Goal: Task Accomplishment & Management: Manage account settings

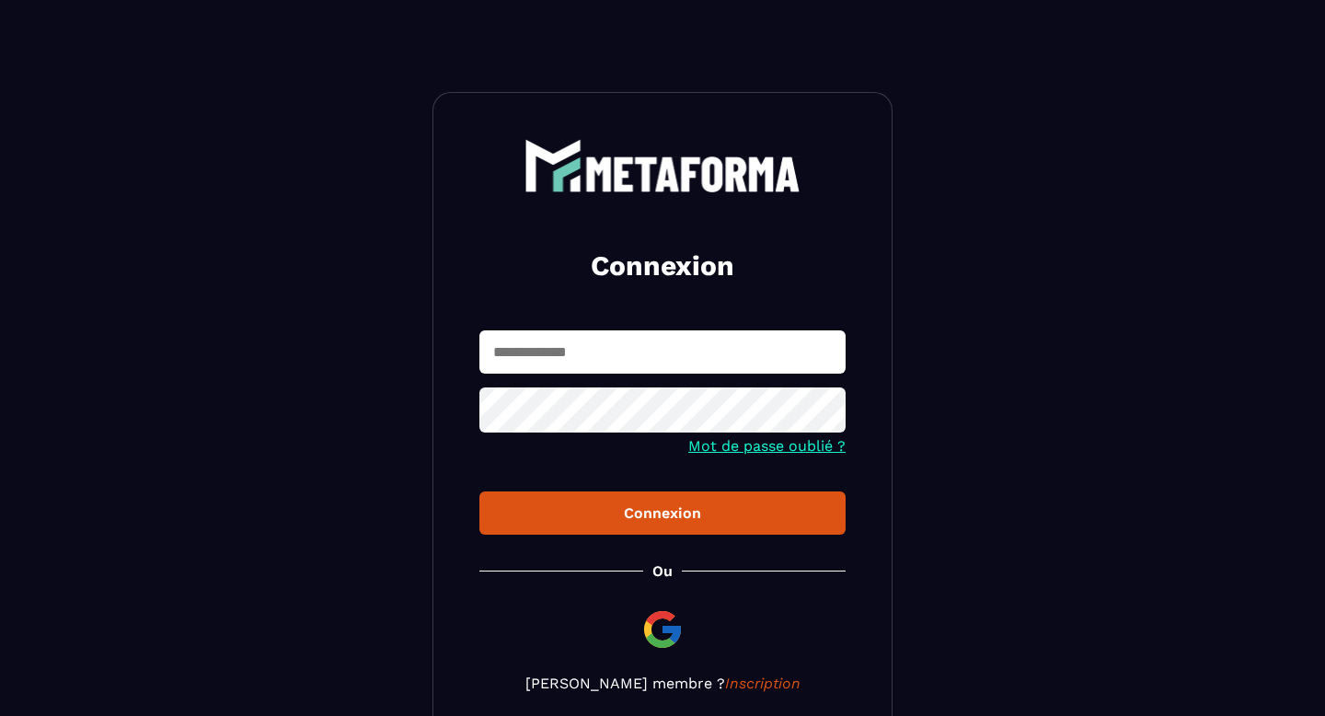
click at [667, 360] on input "text" at bounding box center [663, 351] width 366 height 43
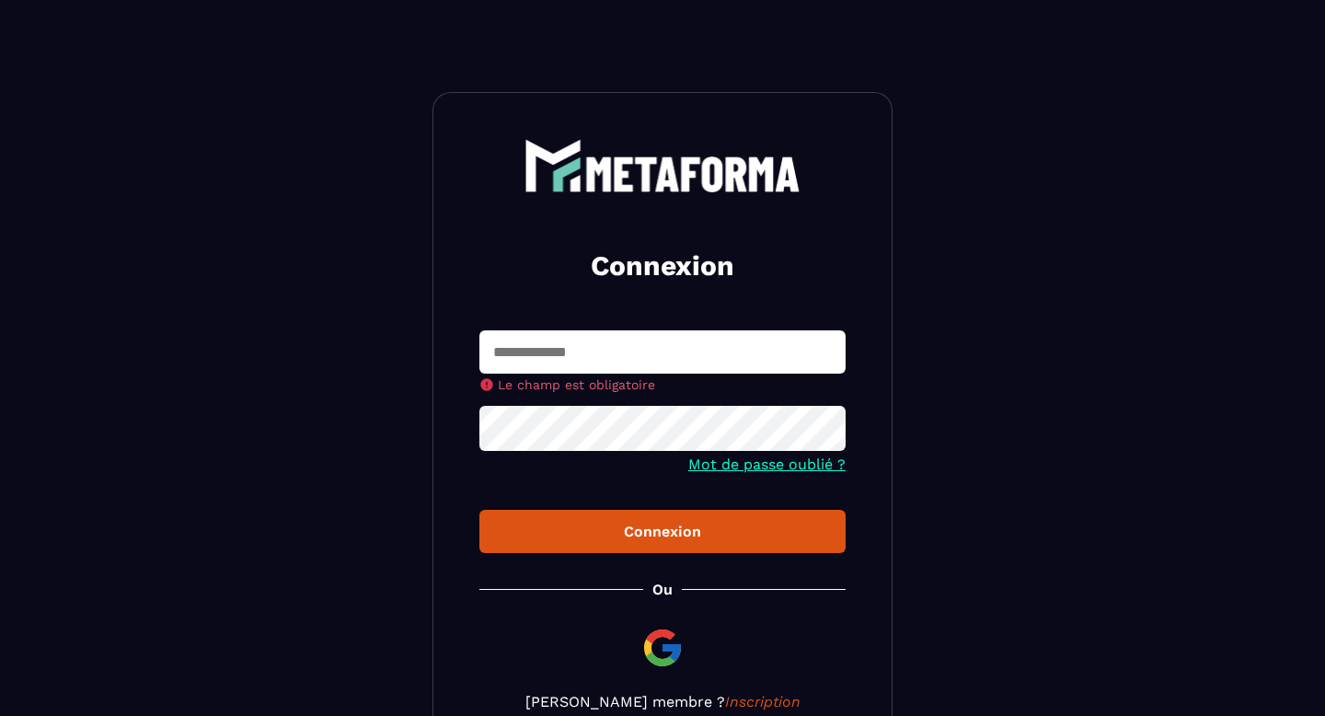
type input "**********"
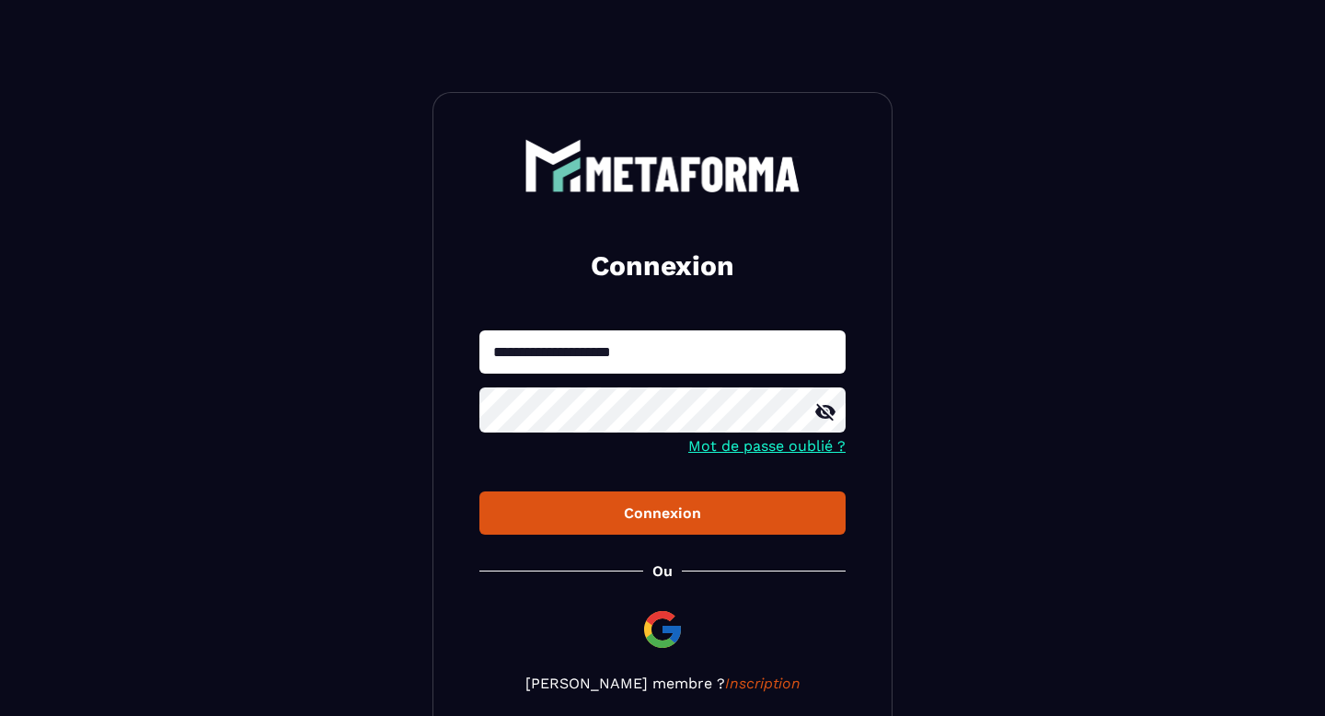
click at [669, 504] on button "Connexion" at bounding box center [663, 512] width 366 height 43
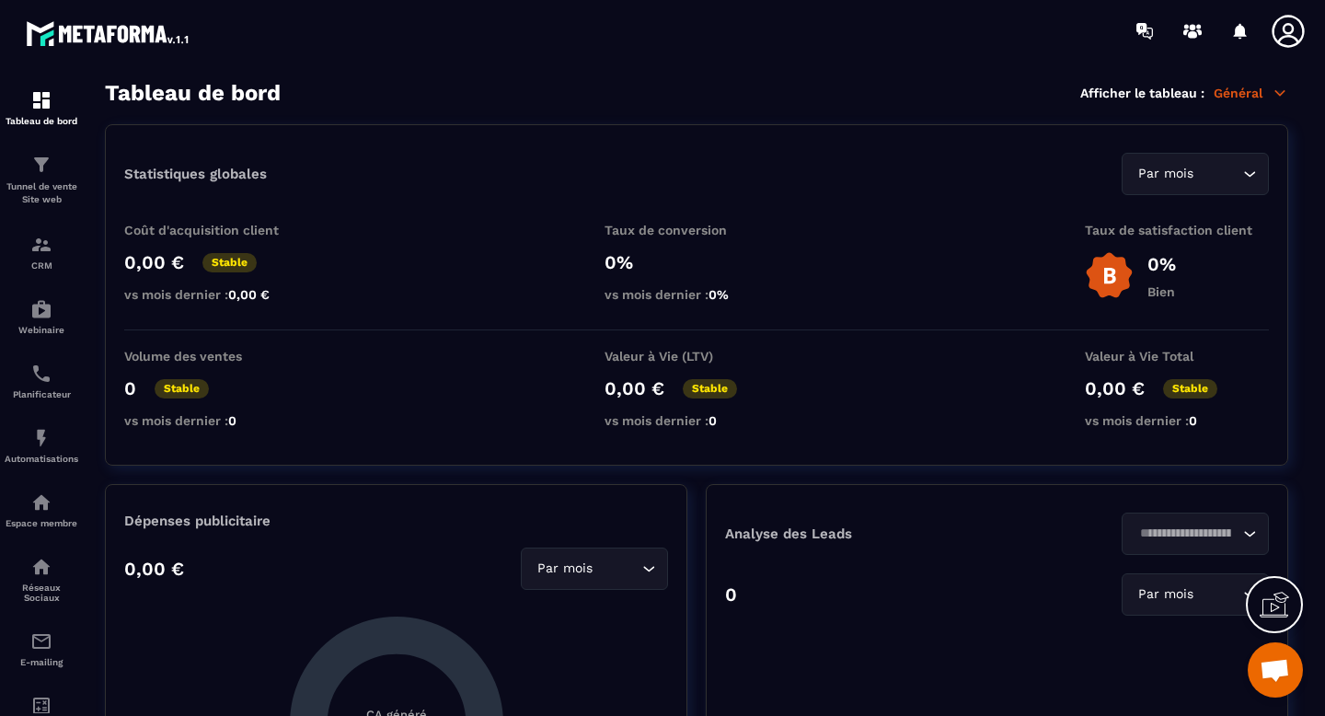
click at [1288, 32] on icon at bounding box center [1288, 31] width 32 height 32
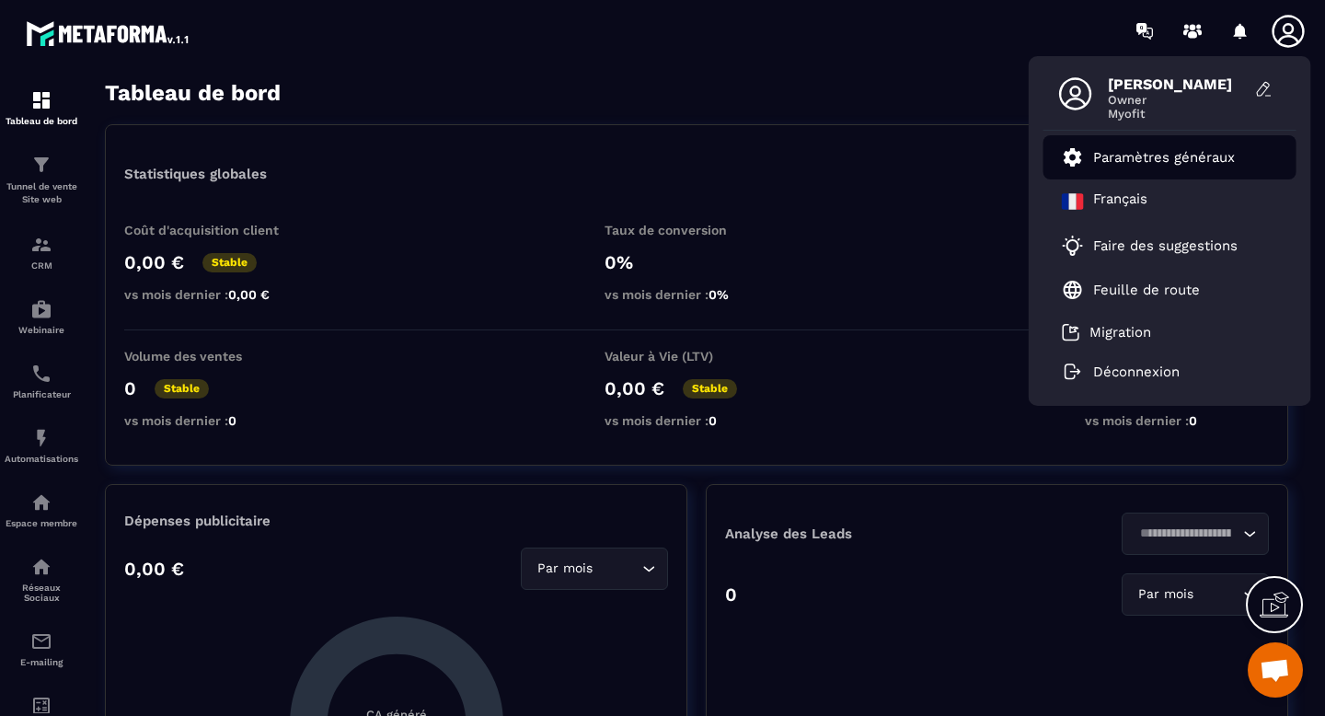
click at [1233, 147] on link "Paramètres généraux" at bounding box center [1148, 157] width 173 height 22
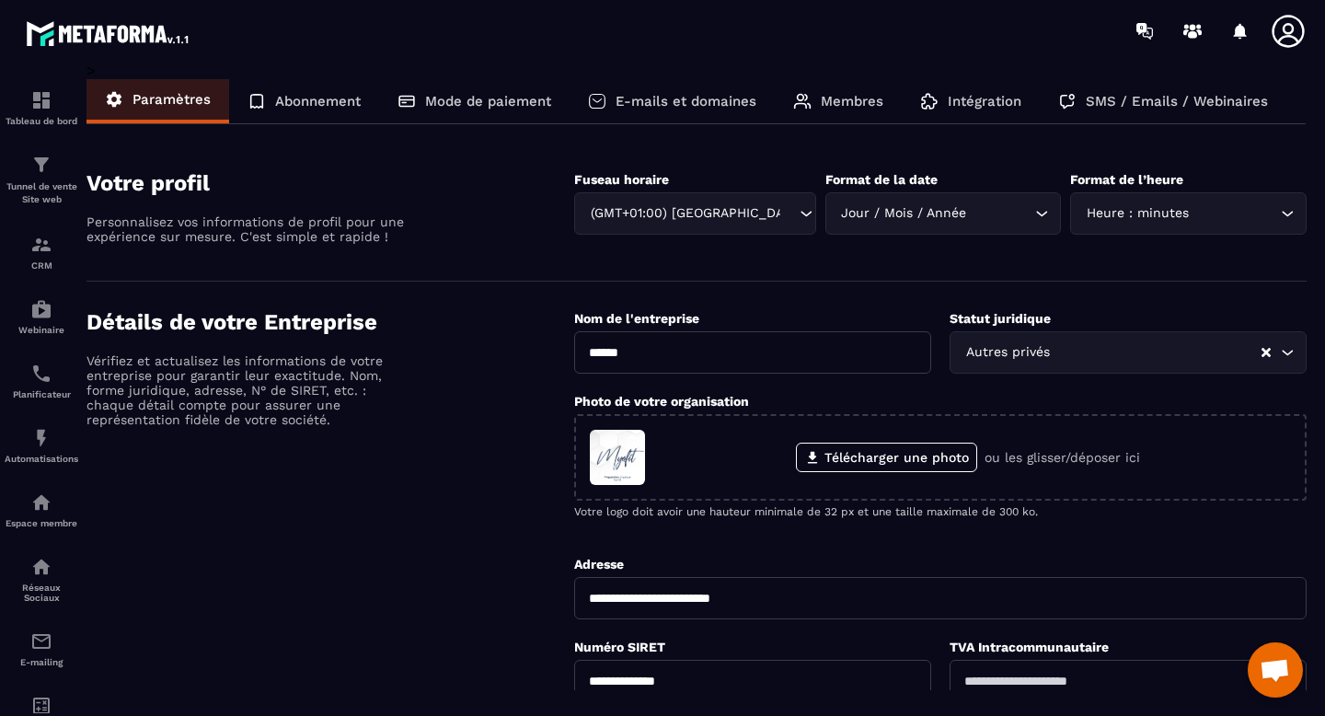
scroll to position [0, 110]
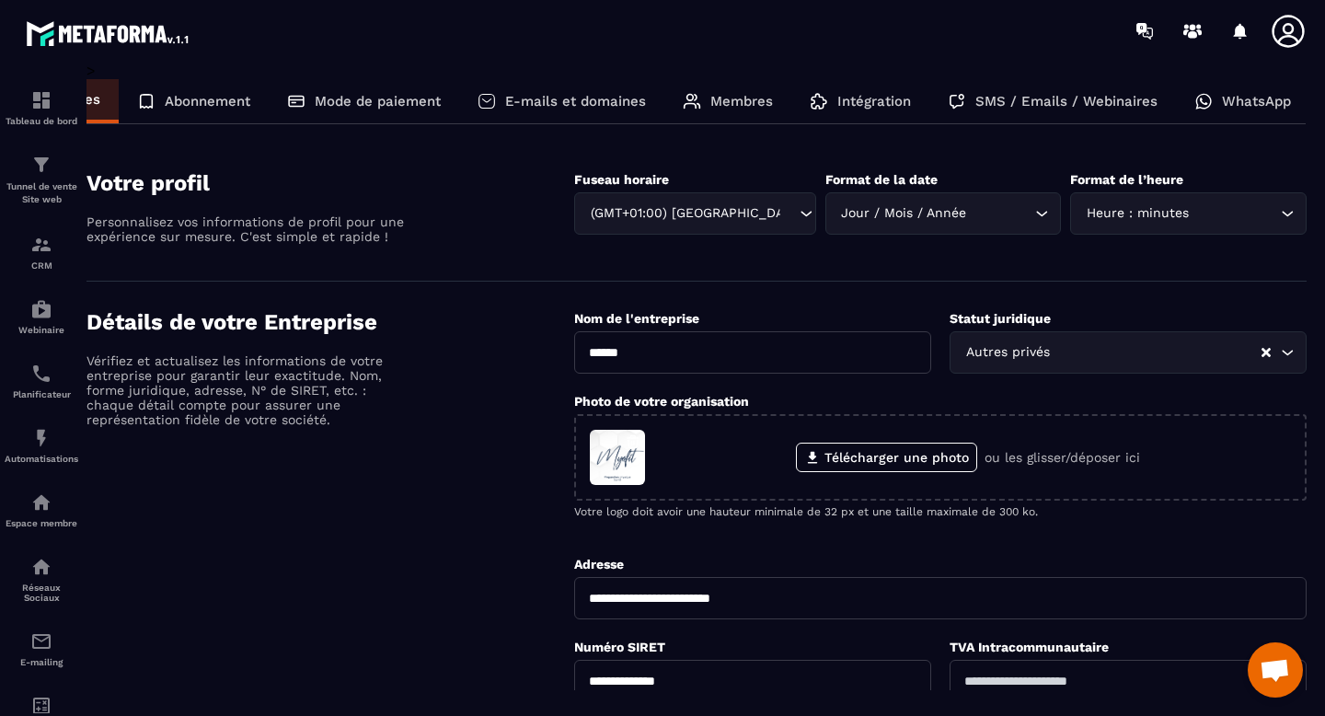
click at [1215, 105] on div "WhatsApp" at bounding box center [1242, 101] width 133 height 44
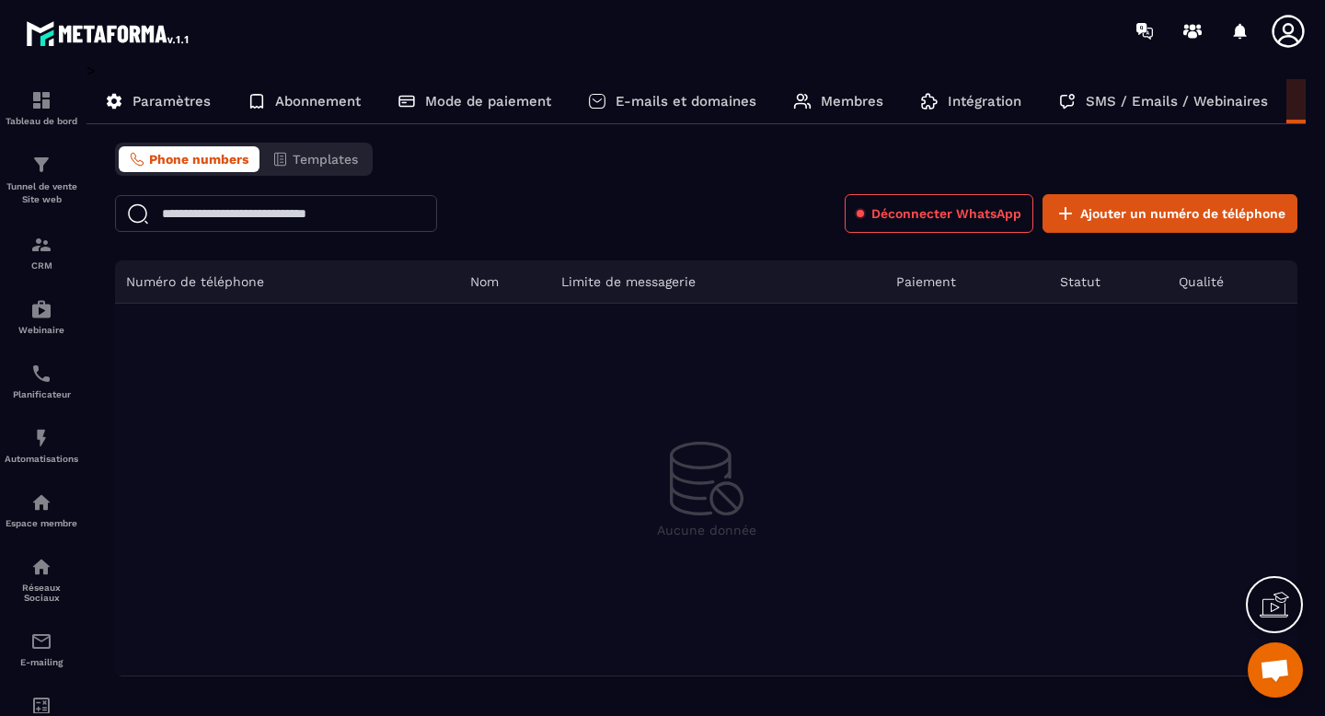
scroll to position [6340, 0]
click at [977, 109] on p "Intégration" at bounding box center [985, 101] width 74 height 17
